Goal: Transaction & Acquisition: Purchase product/service

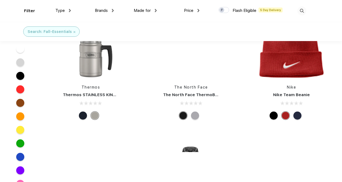
scroll to position [378, 0]
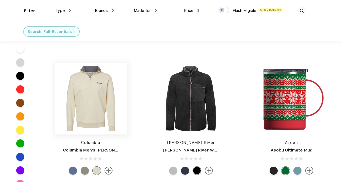
click at [89, 113] on img at bounding box center [91, 99] width 72 height 72
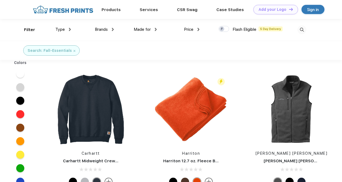
scroll to position [0, 0]
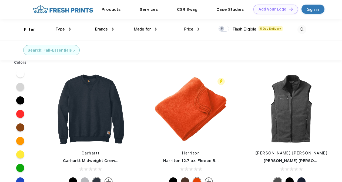
click at [67, 29] on div "Type" at bounding box center [62, 29] width 15 height 6
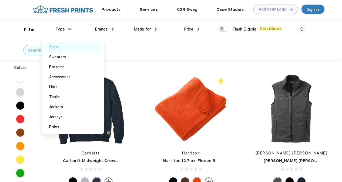
click at [56, 46] on div "Shirts" at bounding box center [54, 47] width 10 height 6
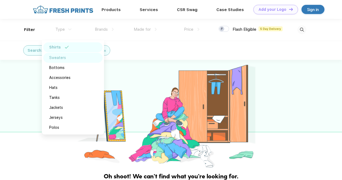
click at [63, 59] on div "Sweaters" at bounding box center [57, 58] width 17 height 6
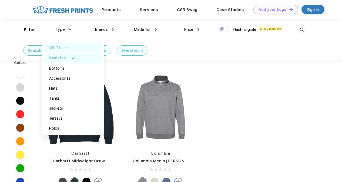
click at [178, 51] on div "Search: Fall-Essentials Shirts Sweaters" at bounding box center [93, 50] width 195 height 19
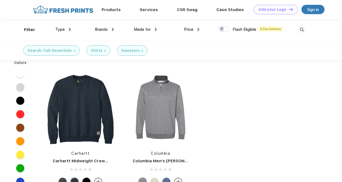
click at [101, 51] on div "Shirts" at bounding box center [98, 51] width 15 height 6
click at [141, 50] on img at bounding box center [142, 51] width 2 height 2
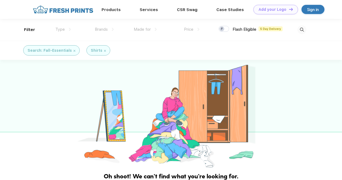
click at [104, 50] on img at bounding box center [105, 51] width 2 height 2
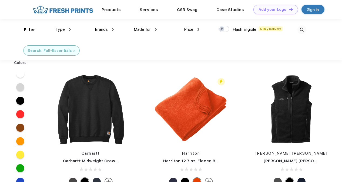
click at [69, 29] on img at bounding box center [70, 29] width 2 height 3
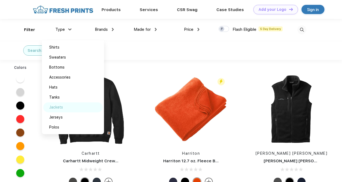
click at [66, 109] on div "Jackets" at bounding box center [72, 107] width 59 height 10
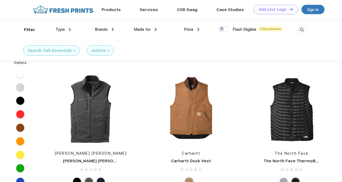
click at [67, 28] on div "Type" at bounding box center [62, 29] width 15 height 6
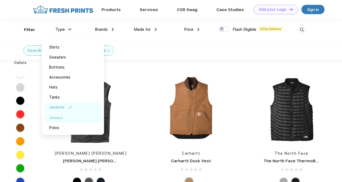
click at [57, 119] on div "Jerseys" at bounding box center [55, 118] width 13 height 6
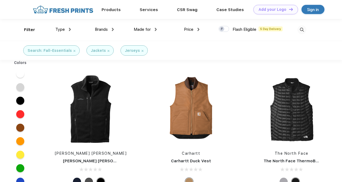
click at [72, 51] on div "Search: Fall-Essentials" at bounding box center [52, 51] width 48 height 6
click at [73, 51] on img at bounding box center [74, 51] width 2 height 2
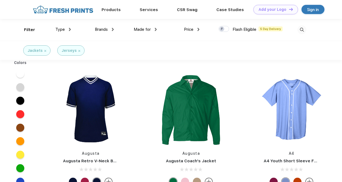
click at [44, 51] on img at bounding box center [45, 51] width 2 height 2
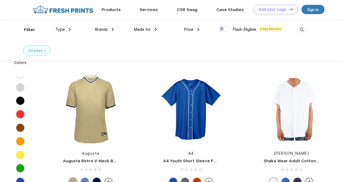
click at [44, 51] on img at bounding box center [45, 51] width 2 height 2
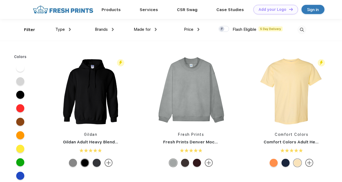
click at [70, 28] on img at bounding box center [70, 29] width 2 height 3
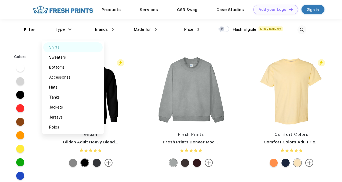
click at [54, 47] on div "Shirts" at bounding box center [54, 48] width 10 height 6
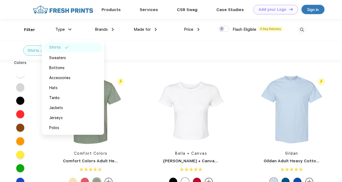
click at [148, 53] on div "Shirts" at bounding box center [171, 50] width 342 height 19
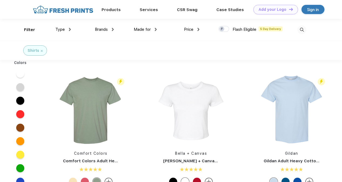
click at [155, 29] on img at bounding box center [156, 29] width 2 height 3
click at [155, 29] on img at bounding box center [155, 29] width 3 height 2
click at [69, 30] on div "Type" at bounding box center [62, 29] width 15 height 6
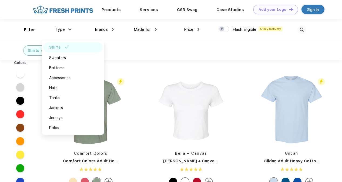
click at [69, 30] on img at bounding box center [69, 29] width 3 height 2
